Goal: Task Accomplishment & Management: Manage account settings

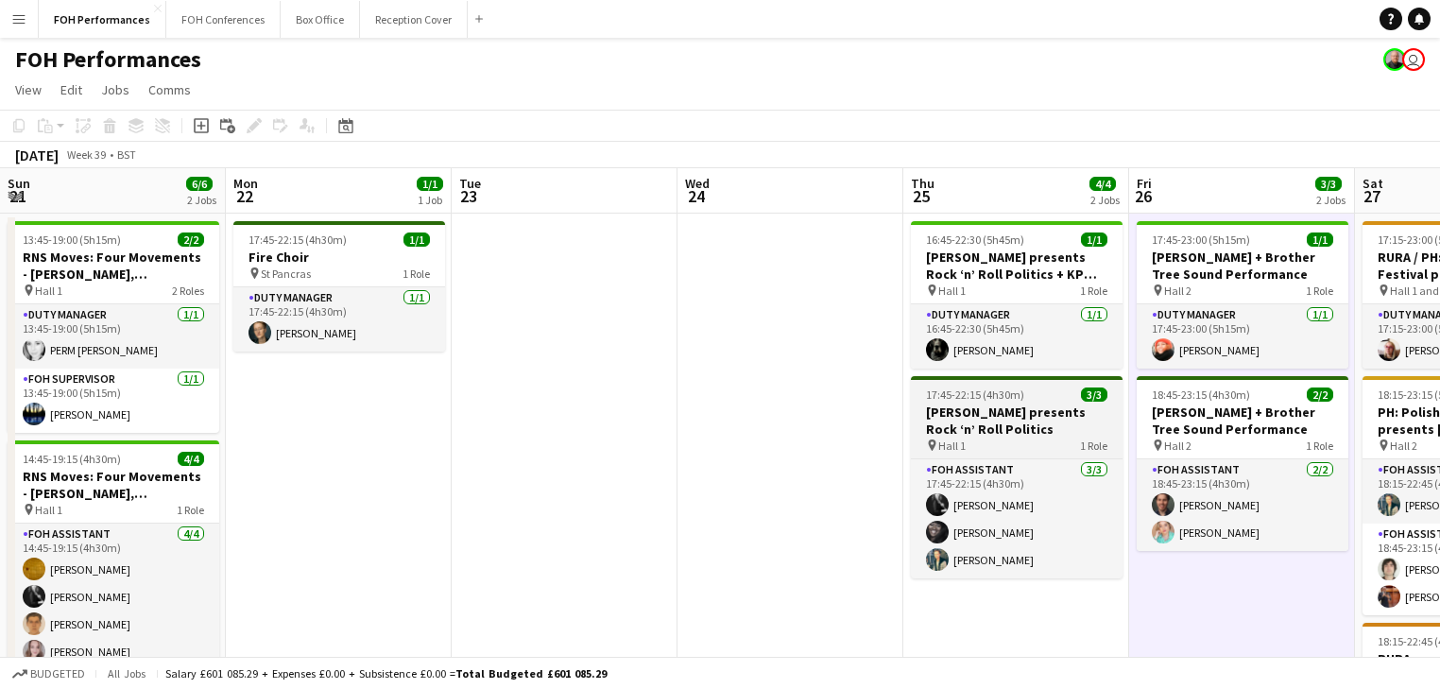
scroll to position [0, 680]
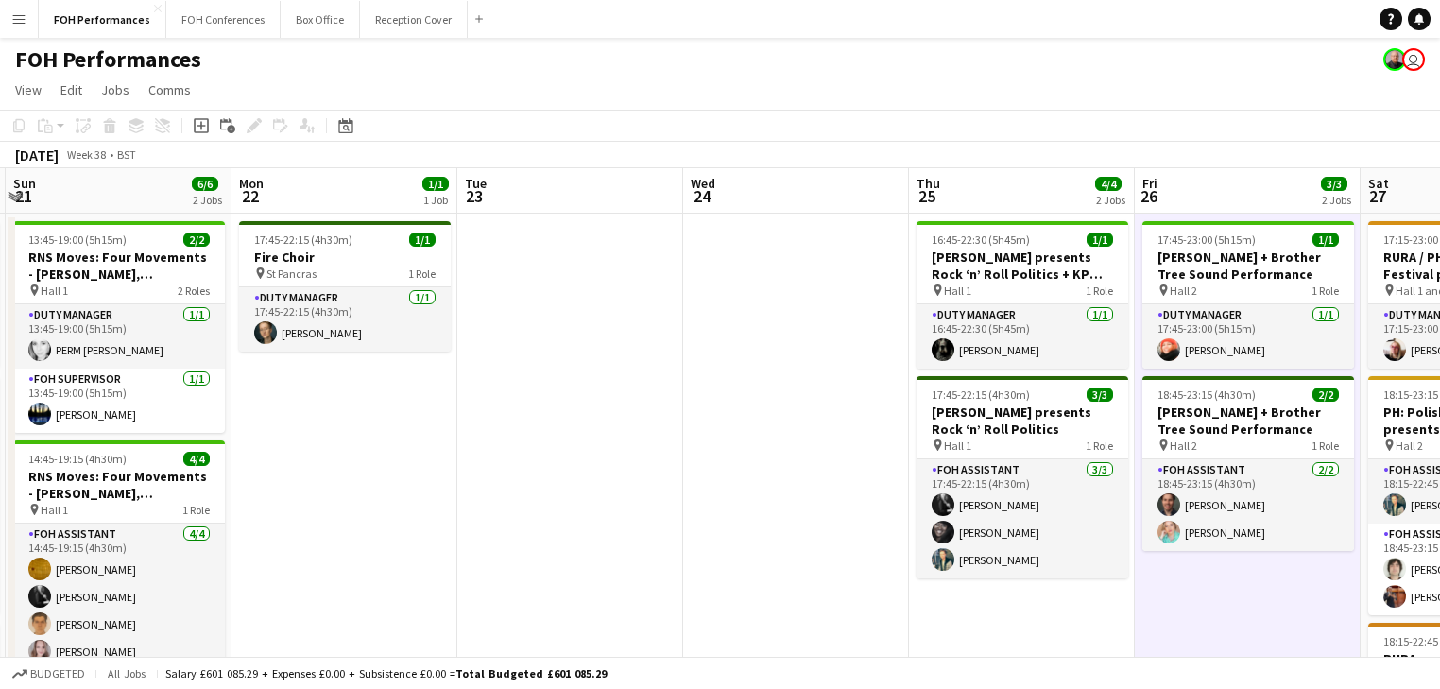
drag, startPoint x: 170, startPoint y: 397, endPoint x: 856, endPoint y: 380, distance: 686.1
click at [856, 380] on app-calendar-viewport "Fri 19 6/6 3 Jobs Sat 20 11/11 4 Jobs Sun 21 6/6 2 Jobs Mon 22 1/1 1 Job Tue 23…" at bounding box center [720, 655] width 1440 height 974
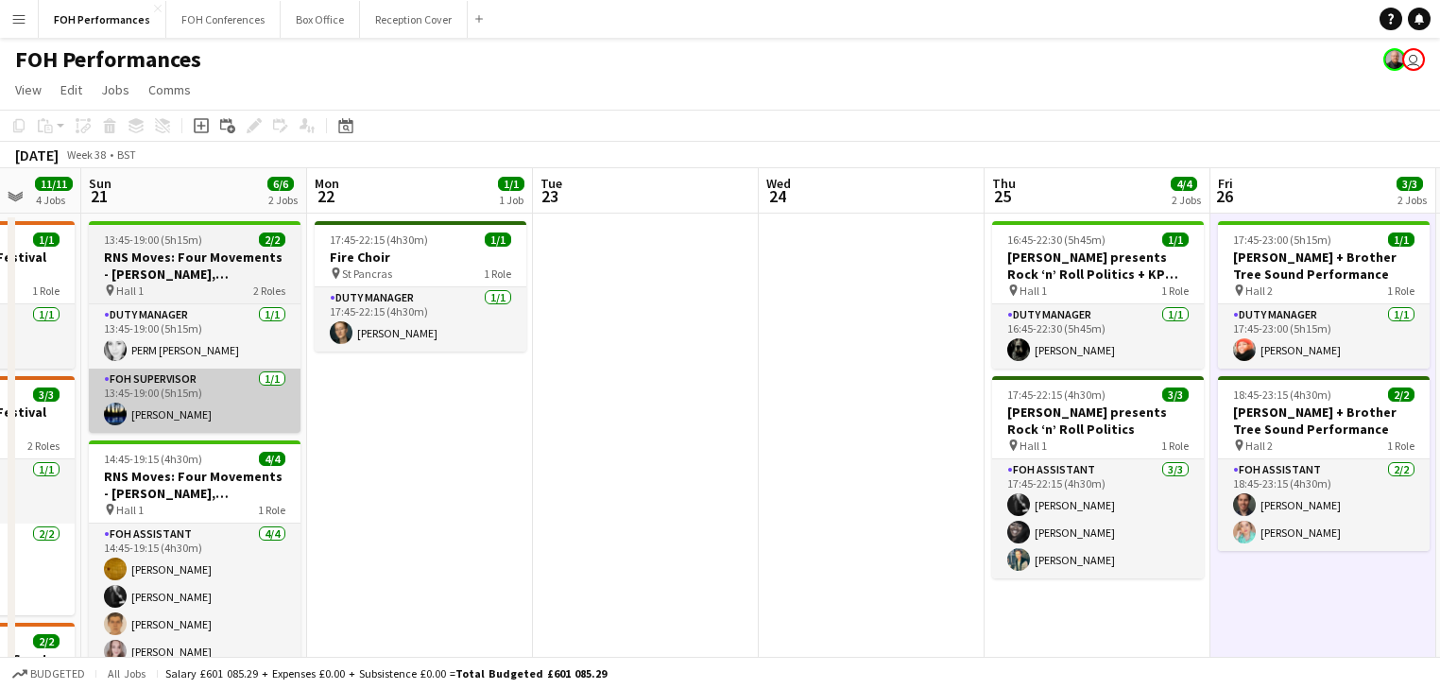
drag, startPoint x: 432, startPoint y: 370, endPoint x: 942, endPoint y: 374, distance: 510.2
click at [1230, 382] on app-calendar-viewport "Fri 19 6/6 3 Jobs Sat 20 11/11 4 Jobs Sun 21 6/6 2 Jobs Mon 22 1/1 1 Job Tue 23…" at bounding box center [720, 655] width 1440 height 974
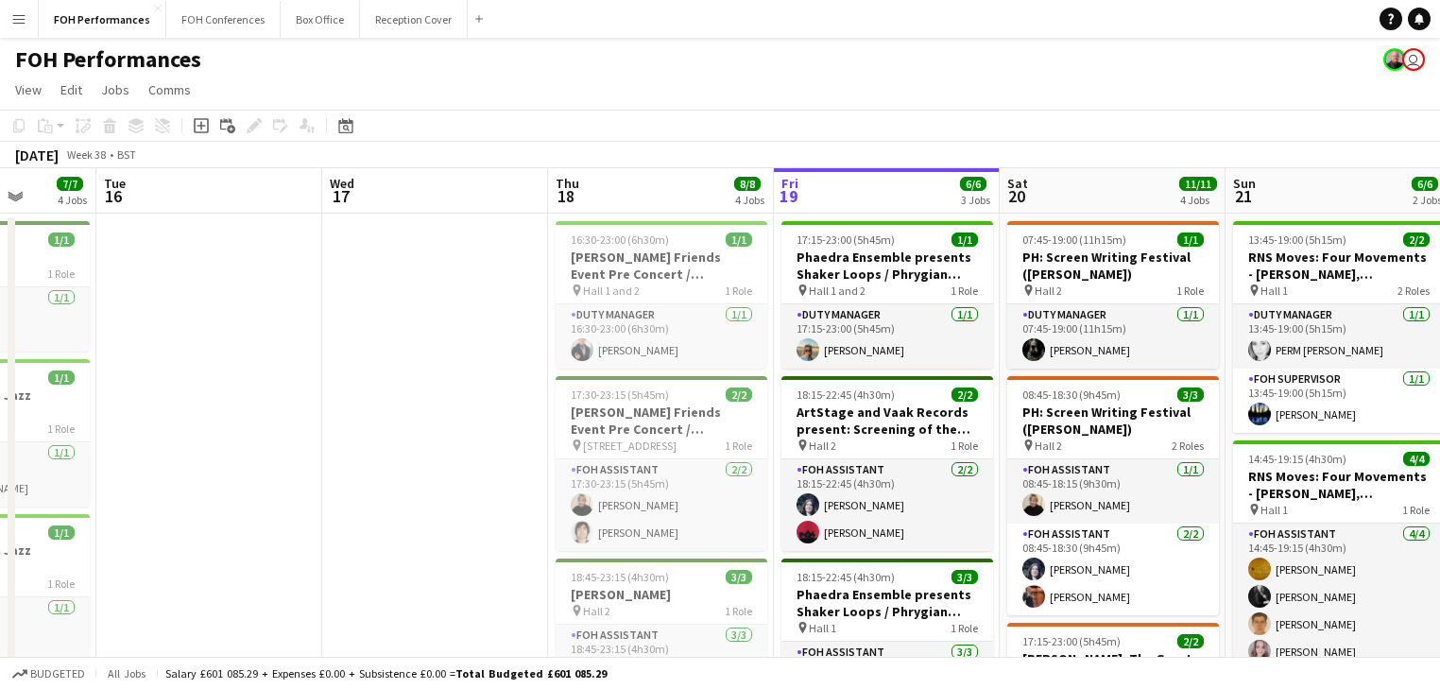
scroll to position [0, 578]
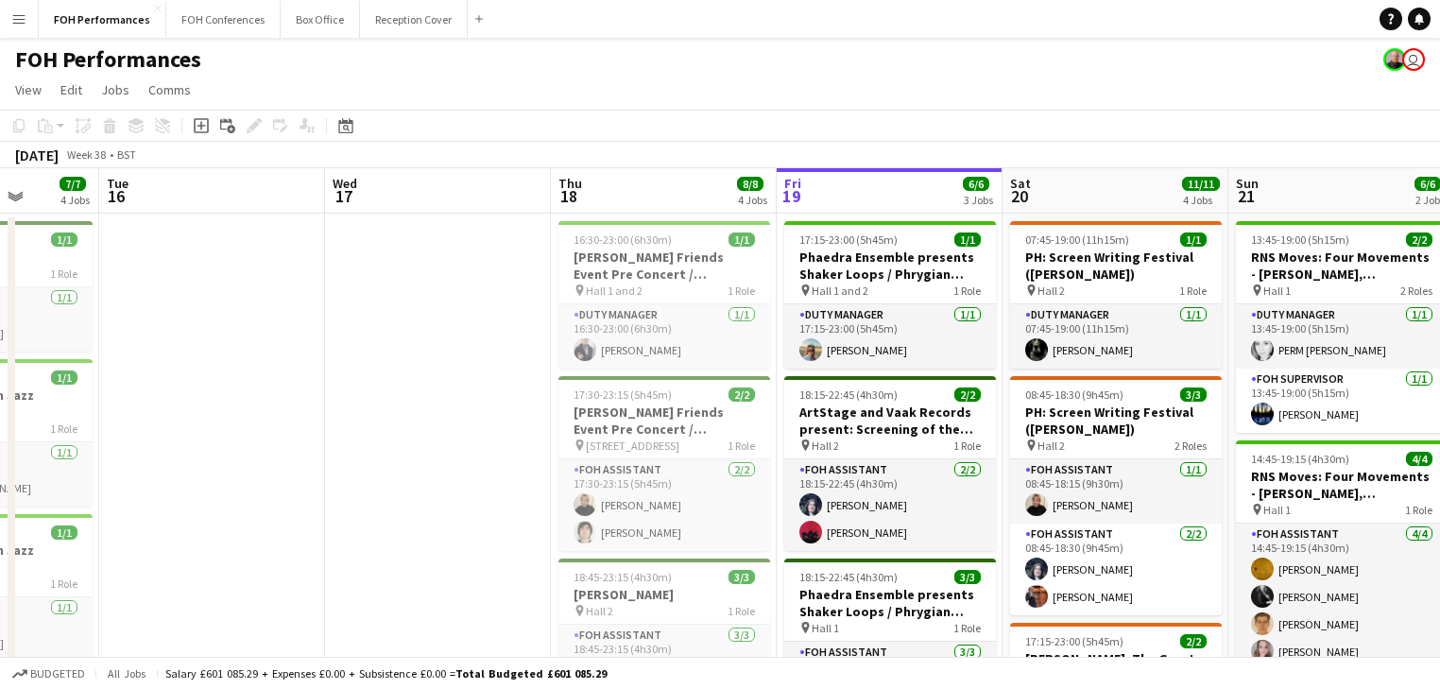
drag, startPoint x: 918, startPoint y: 374, endPoint x: 940, endPoint y: 373, distance: 21.7
click at [940, 373] on app-calendar-viewport "Sat 13 Sun 14 Mon 15 7/7 4 Jobs Tue 16 Wed 17 Thu 18 8/8 4 Jobs Fri 19 6/6 3 Jo…" at bounding box center [720, 655] width 1440 height 974
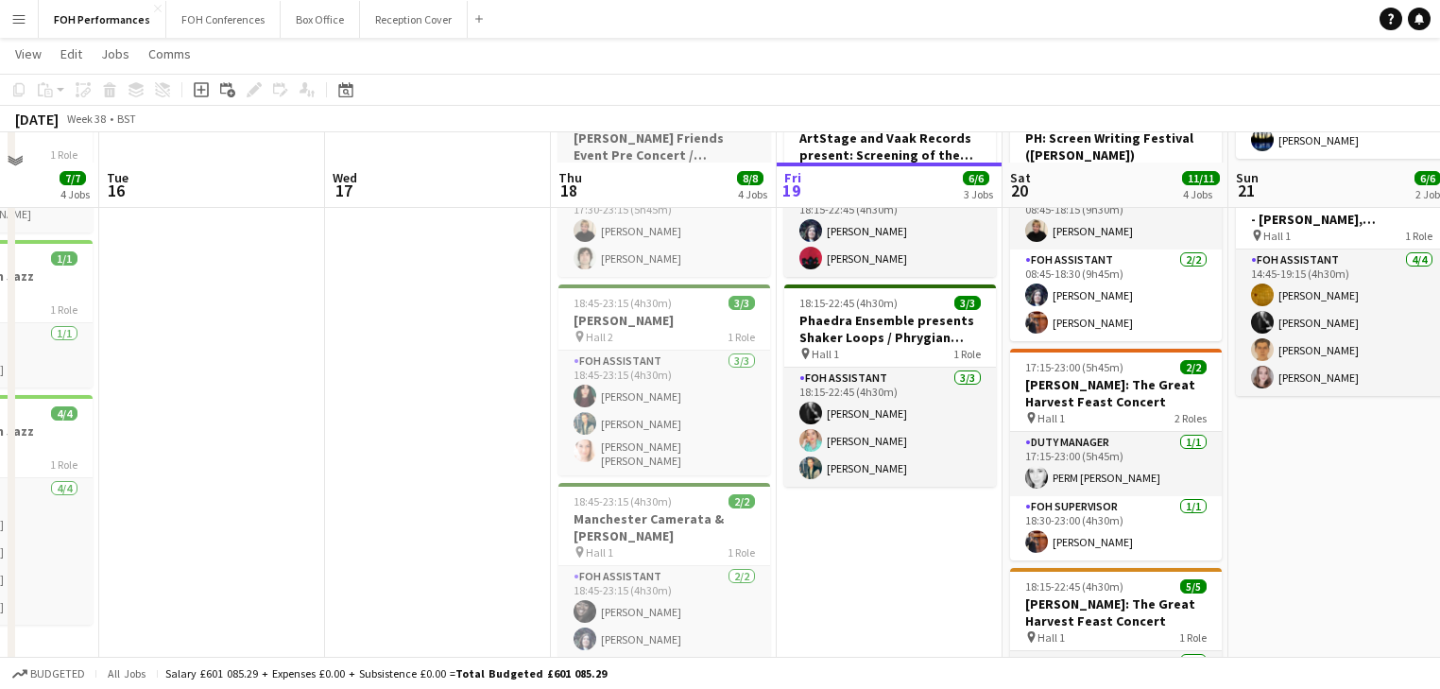
scroll to position [302, 0]
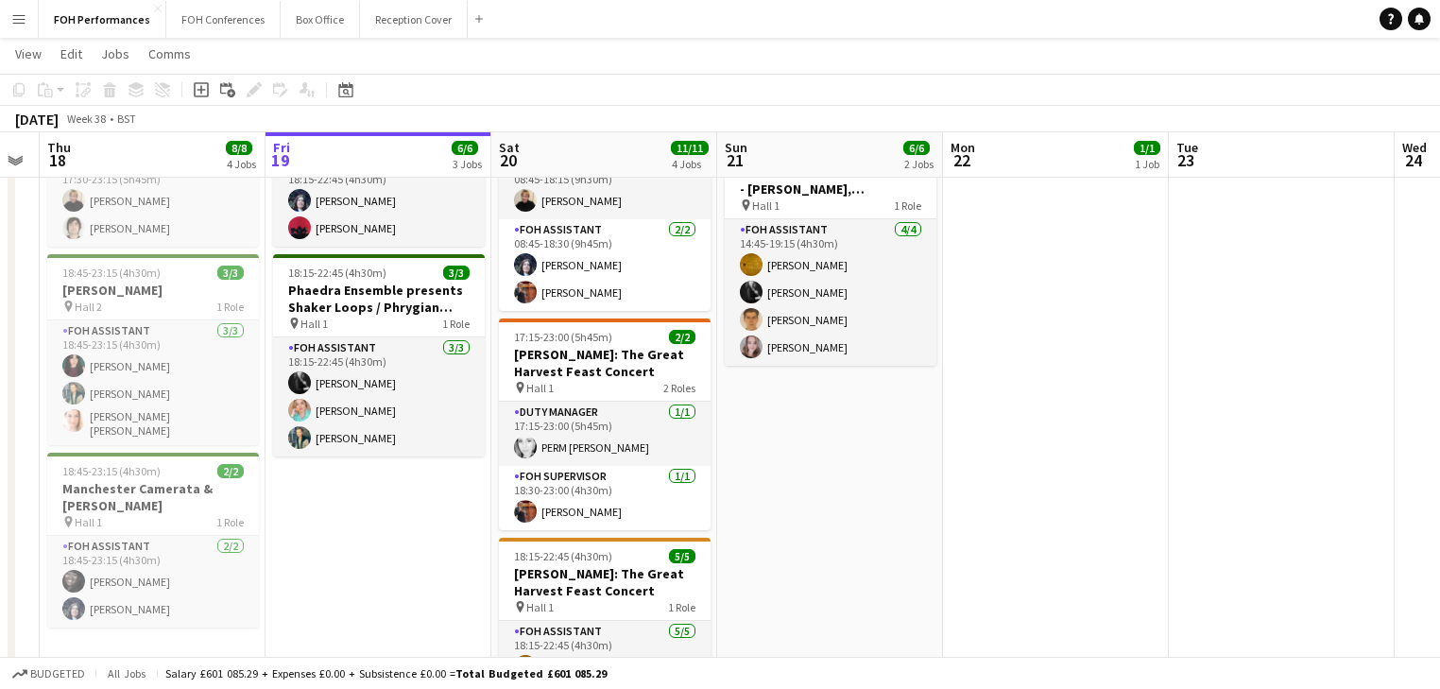
scroll to position [0, 655]
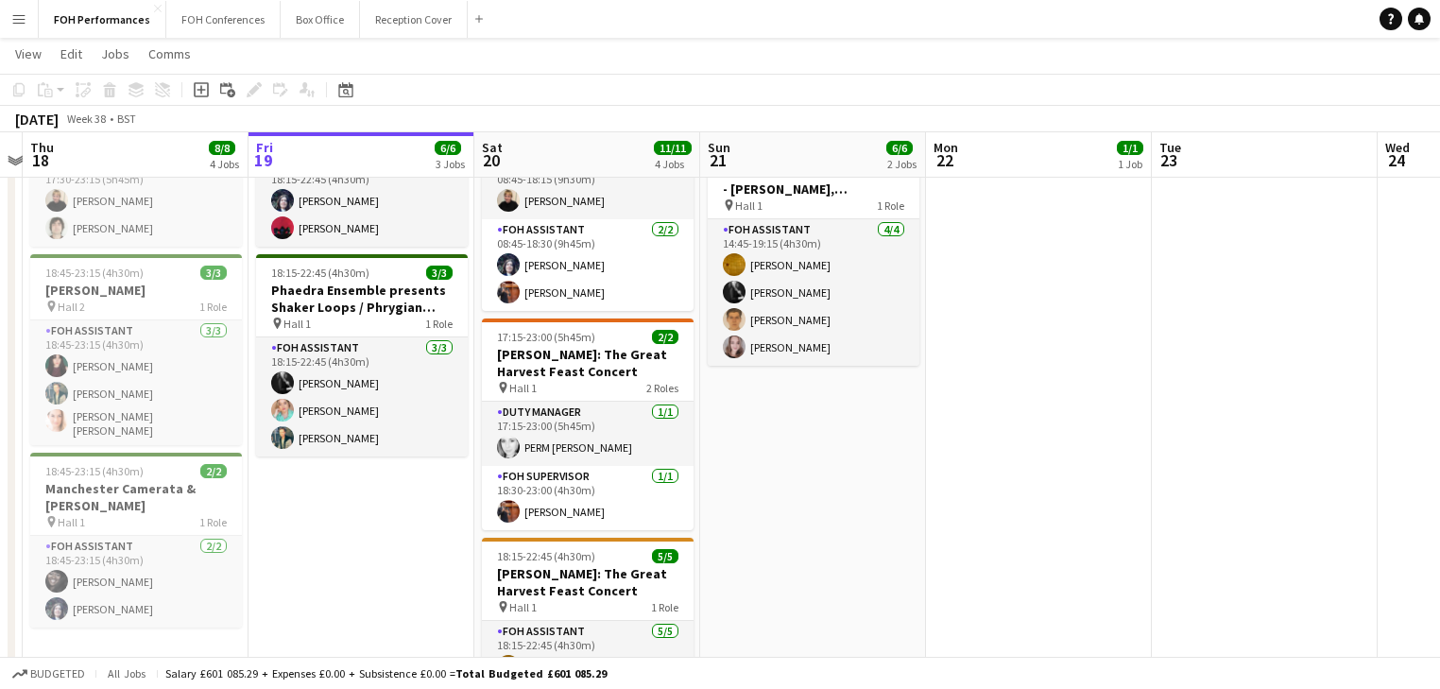
drag, startPoint x: 824, startPoint y: 572, endPoint x: 397, endPoint y: 555, distance: 427.3
click at [397, 555] on app-calendar-viewport "Mon 15 7/7 4 Jobs Tue 16 Wed 17 Thu 18 8/8 4 Jobs Fri 19 6/6 3 Jobs Sat 20 11/1…" at bounding box center [720, 308] width 1440 height 1074
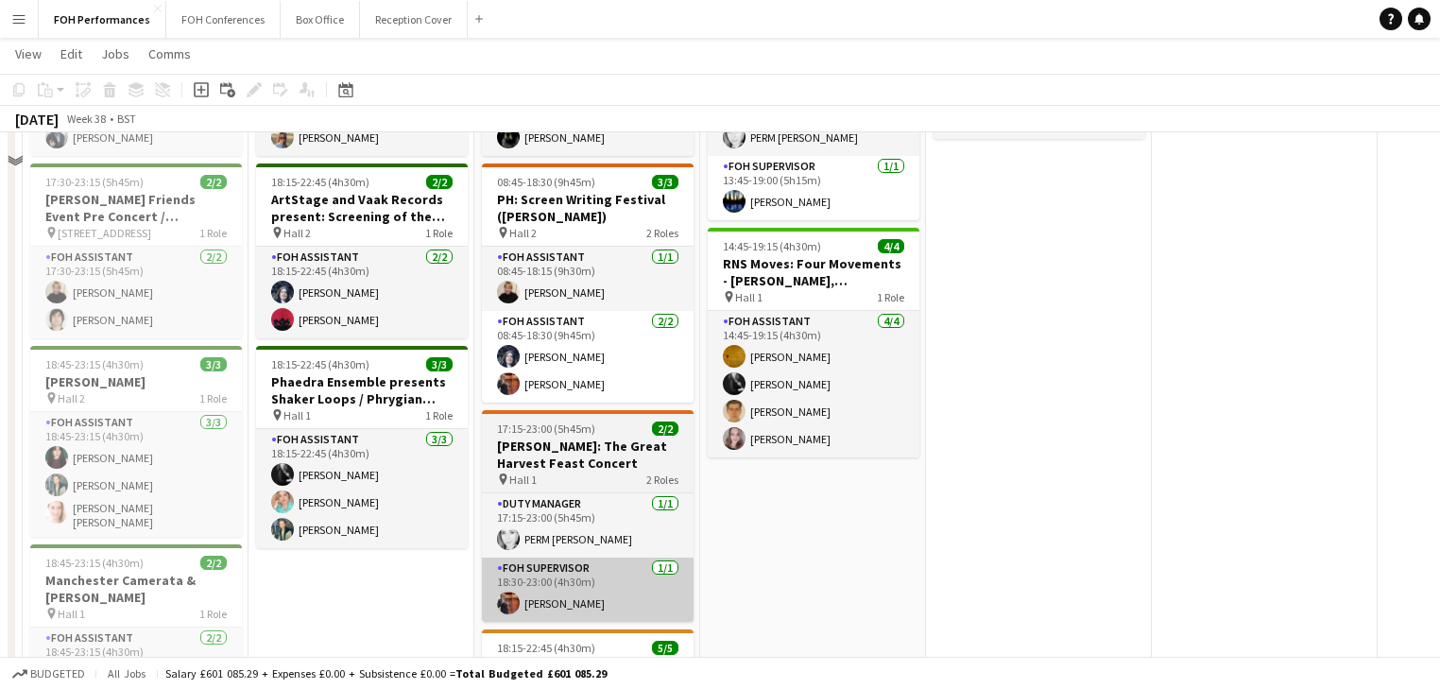
scroll to position [0, 0]
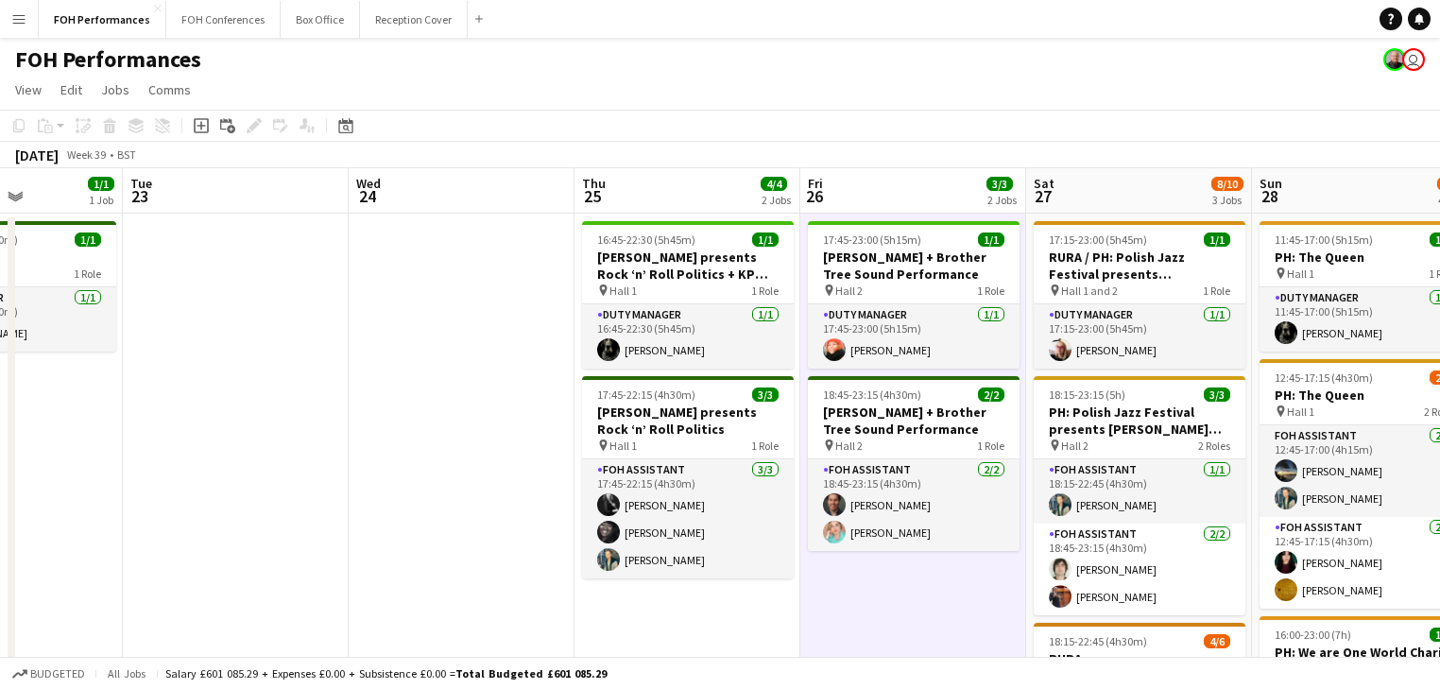
drag, startPoint x: 771, startPoint y: 511, endPoint x: 76, endPoint y: 476, distance: 696.2
click at [76, 476] on app-calendar-viewport "Fri 19 6/6 3 Jobs Sat 20 11/11 4 Jobs Sun 21 6/6 2 Jobs Mon 22 1/1 1 Job Tue 23…" at bounding box center [720, 659] width 1440 height 982
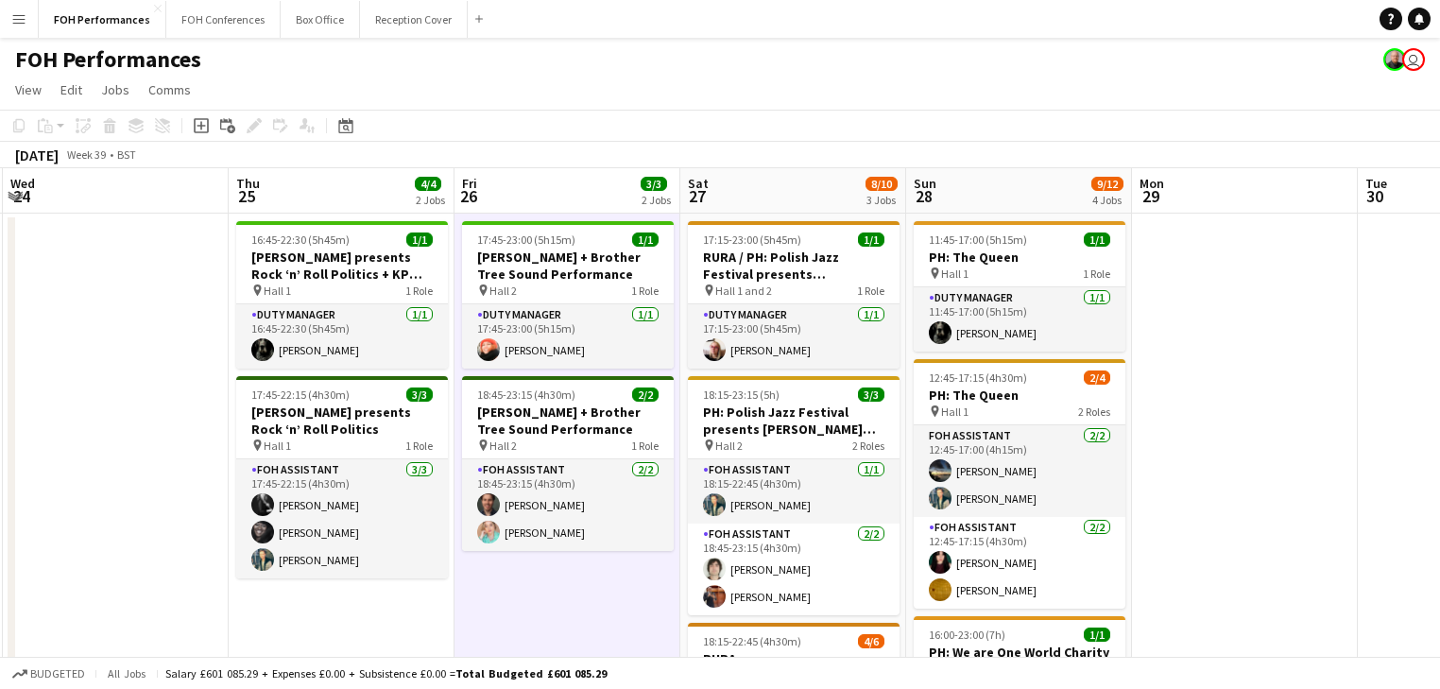
drag, startPoint x: 348, startPoint y: 470, endPoint x: -148, endPoint y: 409, distance: 499.6
click at [0, 409] on html "Menu Boards Boards Boards All jobs Status Workforce Workforce My Workforce Recr…" at bounding box center [720, 591] width 1440 height 1182
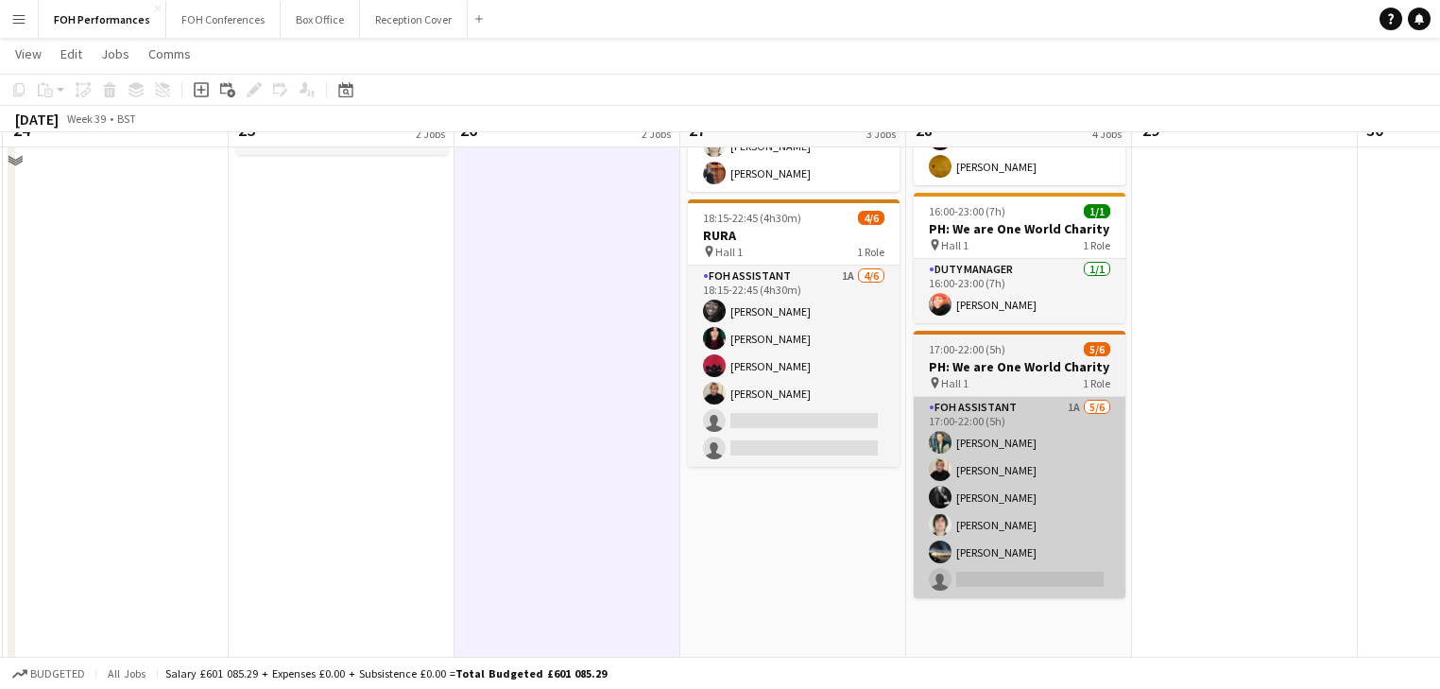
scroll to position [390, 0]
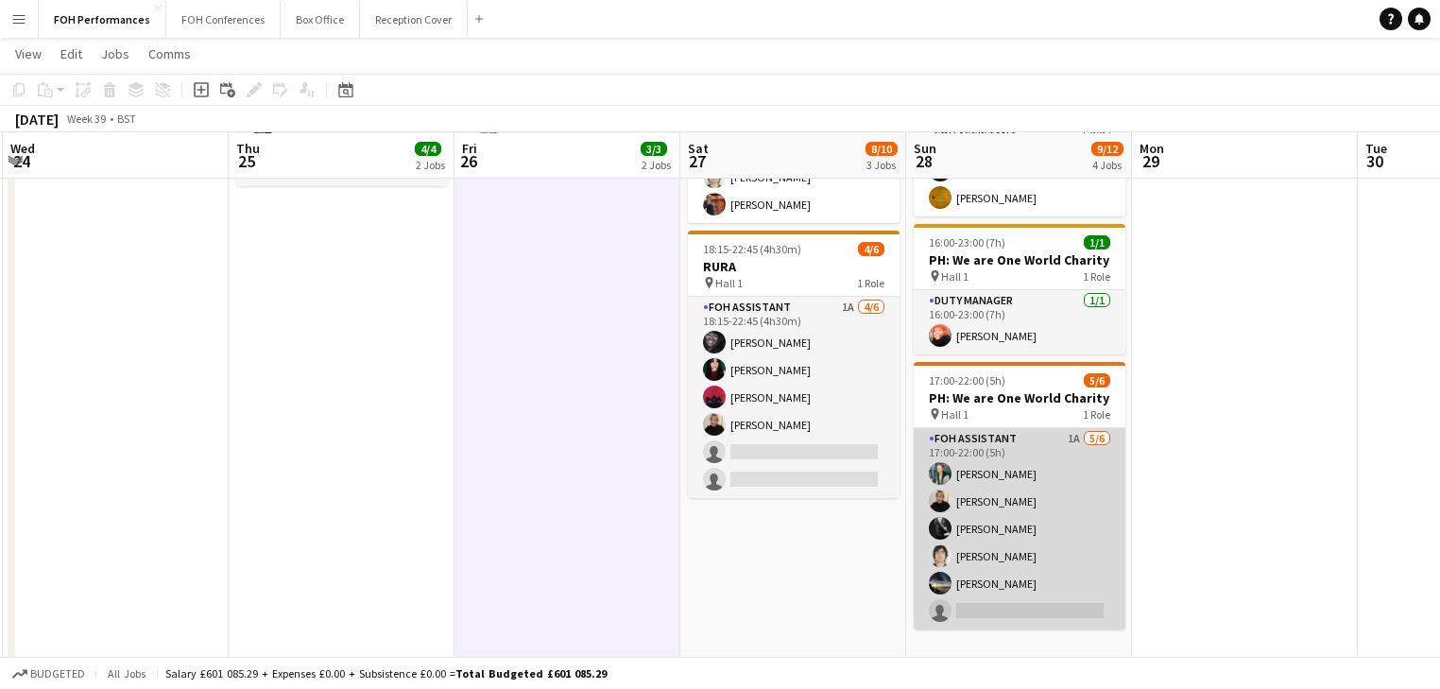
click at [1056, 557] on app-card-role "FOH Assistant 1A 5/6 17:00-22:00 (5h) Jonathan Woods Jojo Ruta Catriona Lockhar…" at bounding box center [1020, 528] width 212 height 201
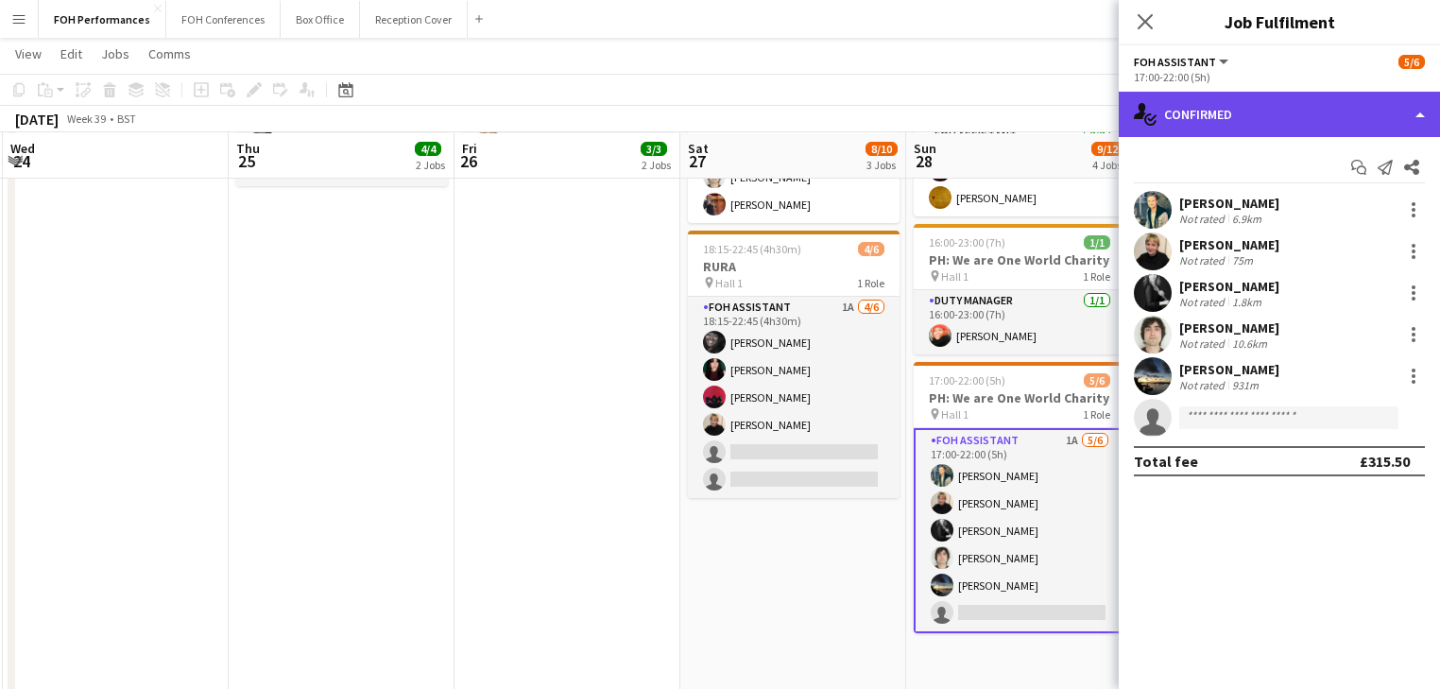
click at [1291, 104] on div "single-neutral-actions-check-2 Confirmed" at bounding box center [1279, 114] width 321 height 45
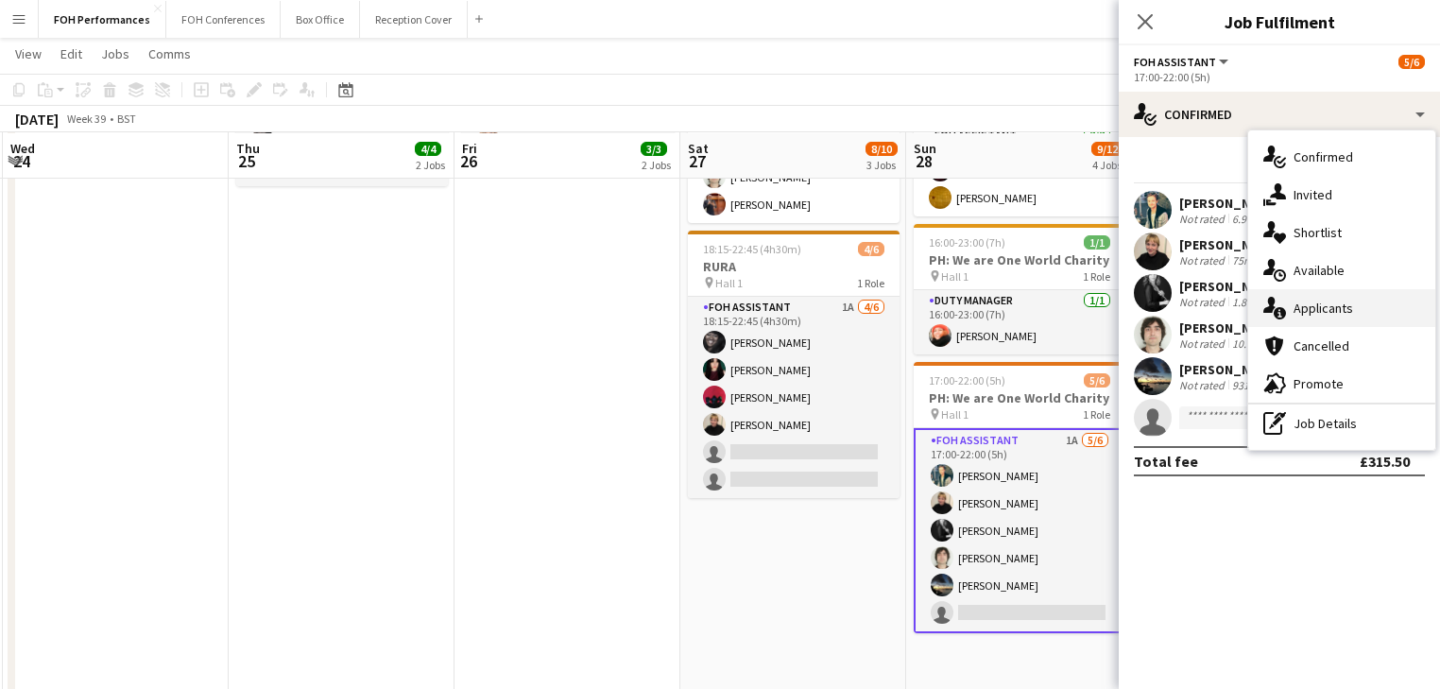
click at [1330, 306] on span "Applicants" at bounding box center [1323, 307] width 60 height 17
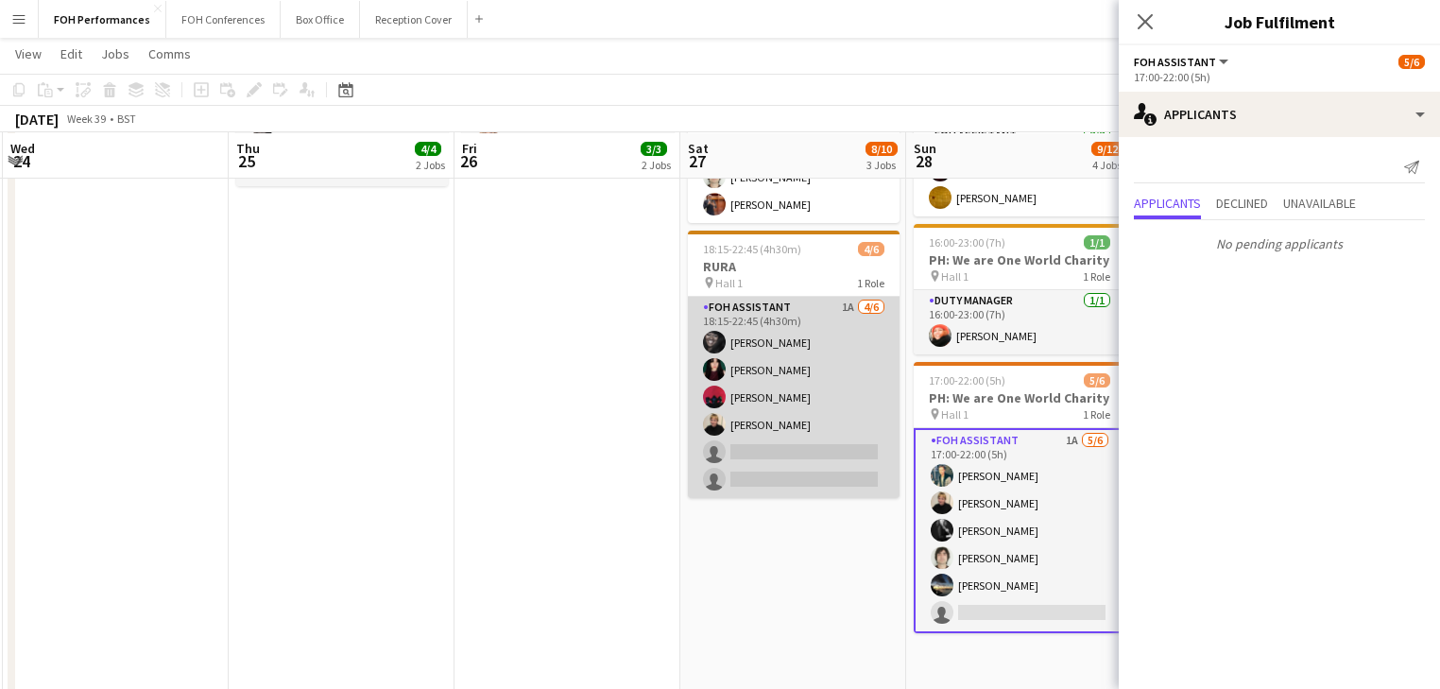
click at [783, 409] on app-card-role "FOH Assistant 1A 4/6 18:15-22:45 (4h30m) Deborah Carew Pamela Sledzik Graeme Wi…" at bounding box center [794, 397] width 212 height 201
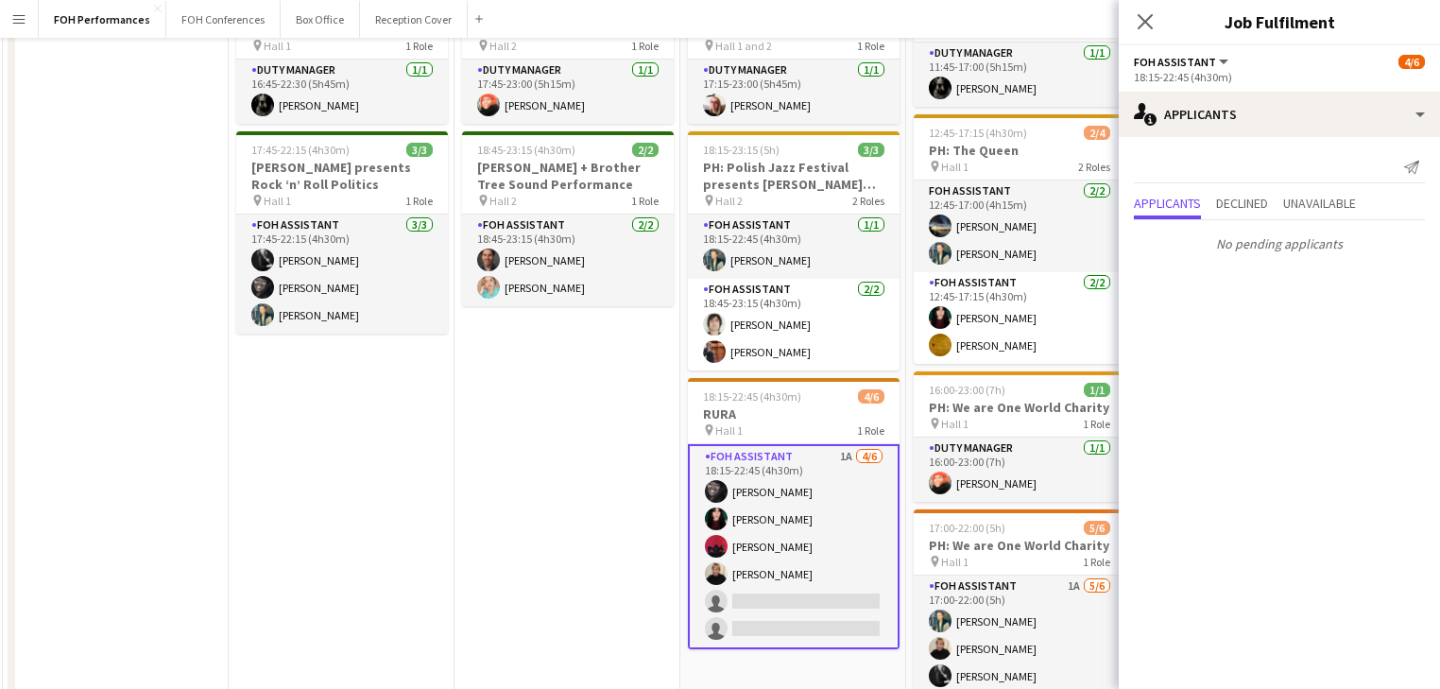
scroll to position [0, 0]
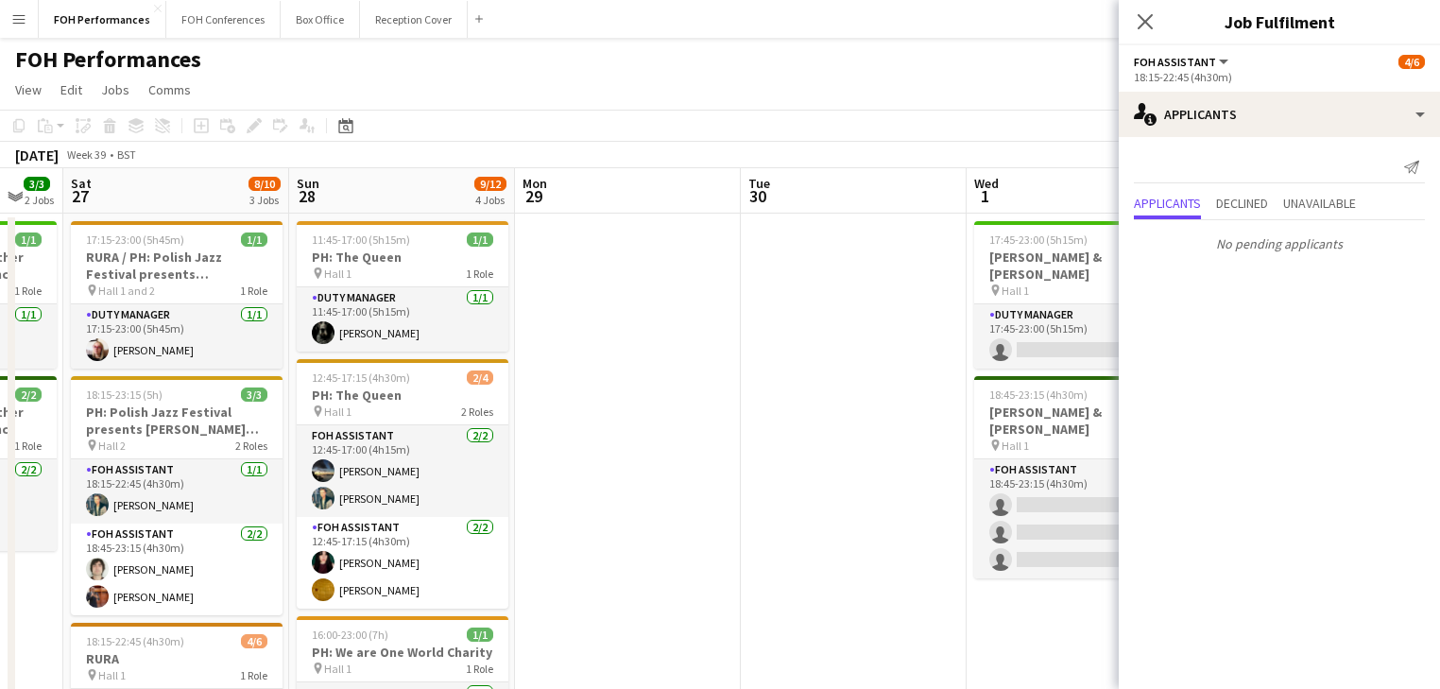
drag, startPoint x: 843, startPoint y: 421, endPoint x: 549, endPoint y: 390, distance: 295.5
click at [162, 360] on app-calendar-viewport "Tue 23 Wed 24 Thu 25 4/4 2 Jobs Fri 26 3/3 2 Jobs Sat 27 8/10 3 Jobs Sun 28 9/1…" at bounding box center [720, 659] width 1440 height 982
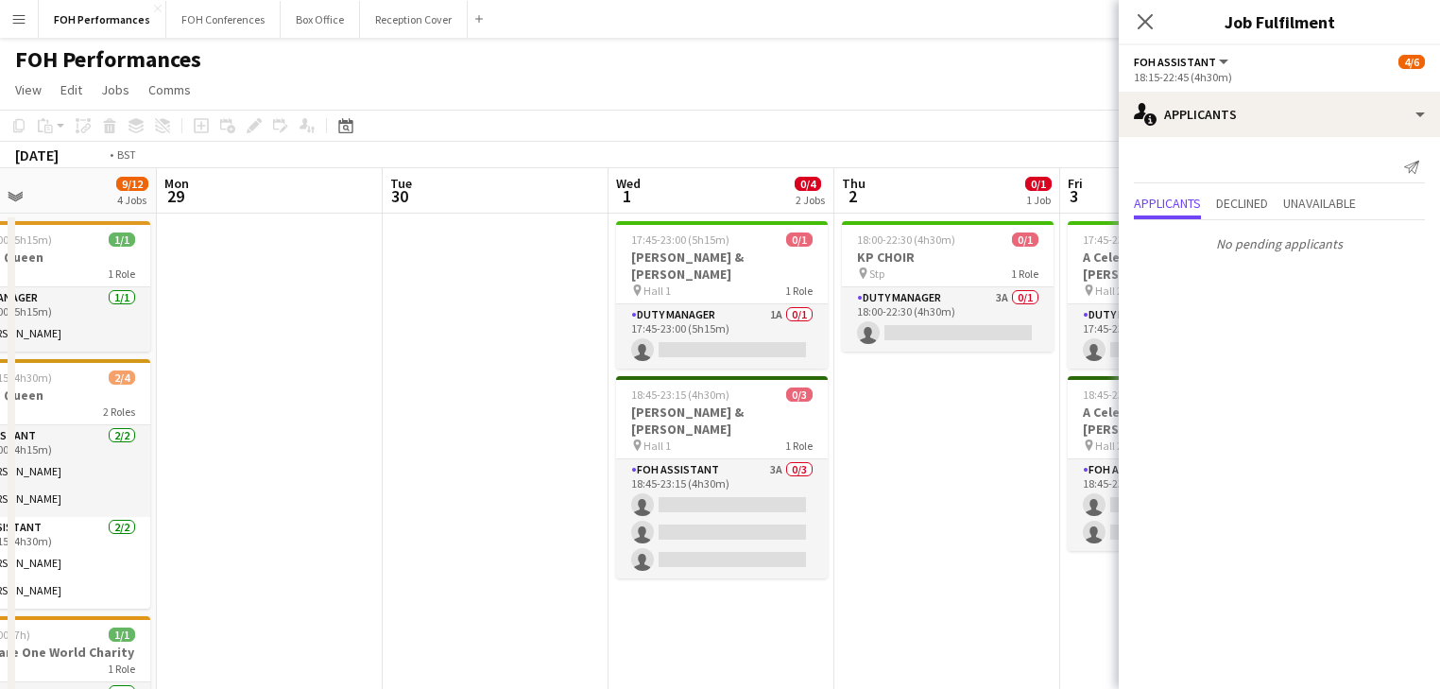
scroll to position [0, 476]
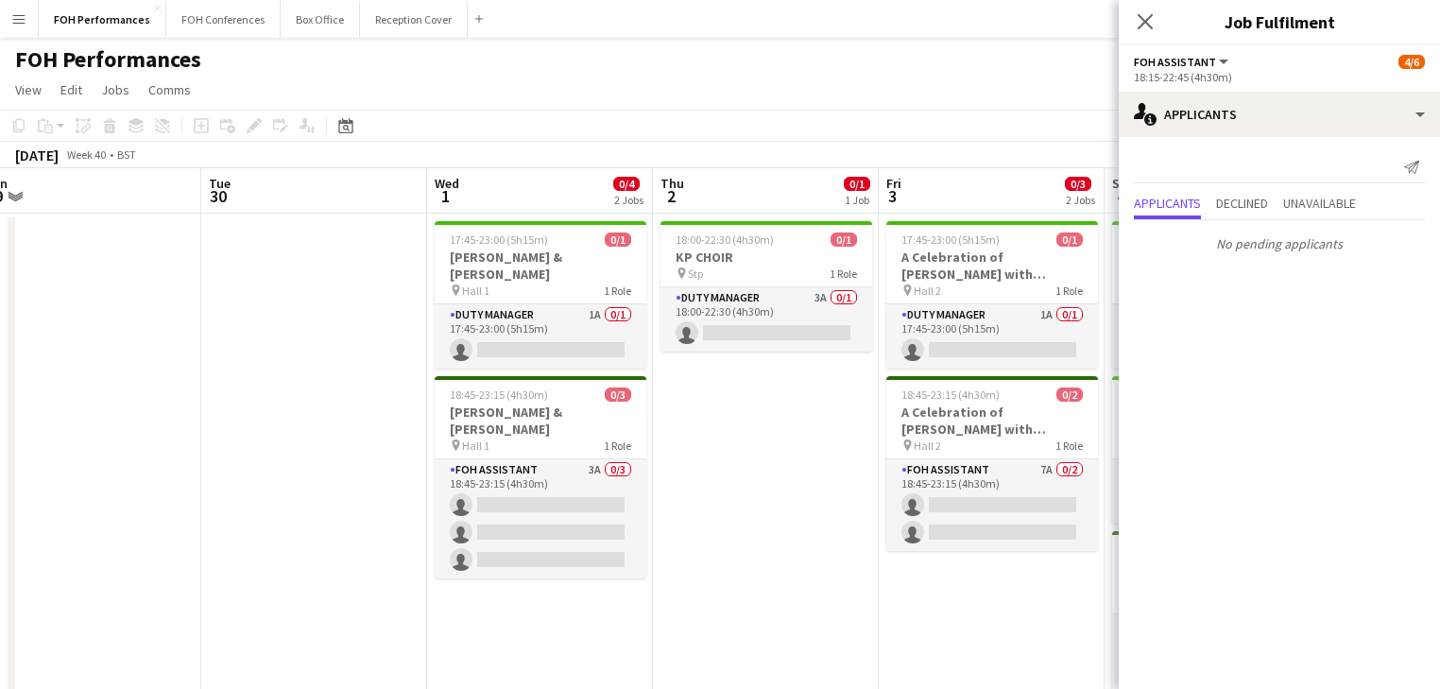
drag, startPoint x: 741, startPoint y: 425, endPoint x: 287, endPoint y: 398, distance: 454.3
click at [287, 398] on app-calendar-viewport "Sat 27 8/10 3 Jobs Sun 28 9/12 4 Jobs Mon 29 Tue 30 Wed 1 0/4 2 Jobs Thu 2 0/1 …" at bounding box center [720, 659] width 1440 height 982
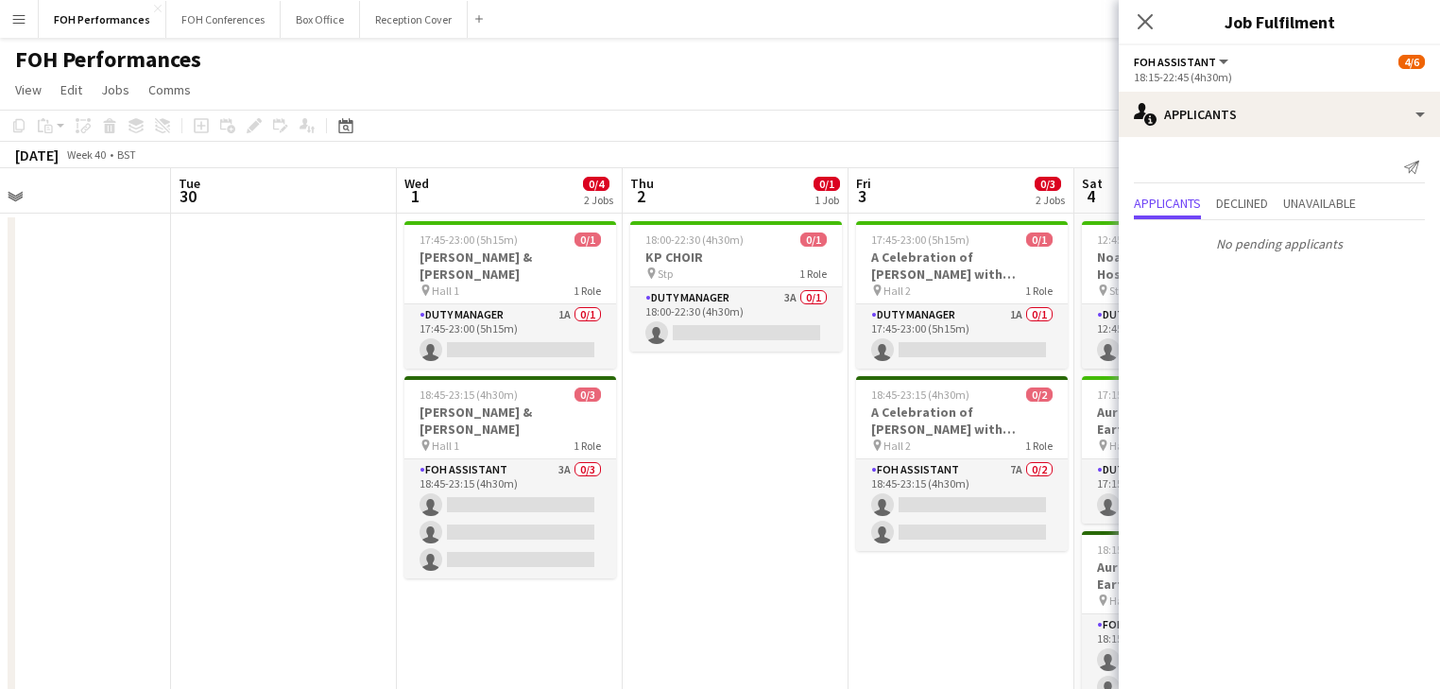
scroll to position [0, 724]
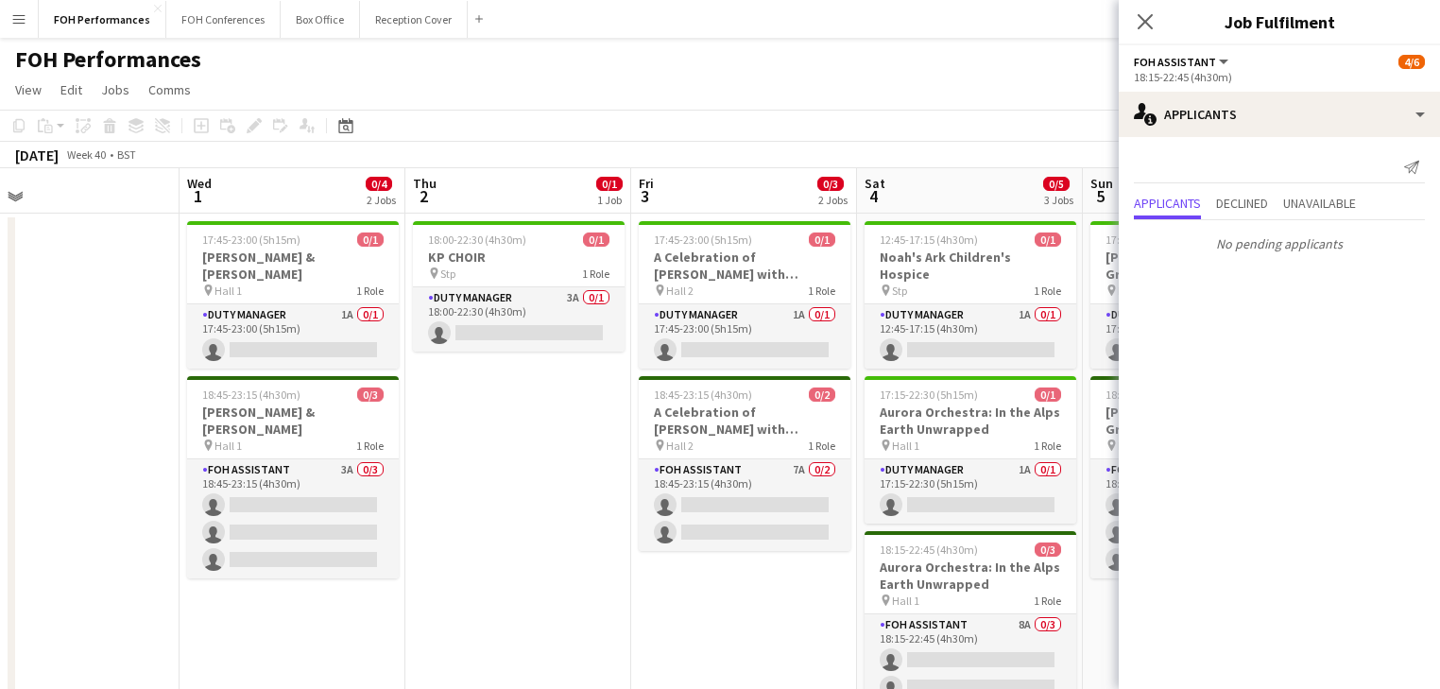
drag, startPoint x: 770, startPoint y: 506, endPoint x: 522, endPoint y: 488, distance: 248.2
click at [522, 488] on app-calendar-viewport "Sat 27 8/10 3 Jobs Sun 28 9/12 4 Jobs Mon 29 Tue 30 Wed 1 0/4 2 Jobs Thu 2 0/1 …" at bounding box center [720, 659] width 1440 height 982
